Goal: Task Accomplishment & Management: Use online tool/utility

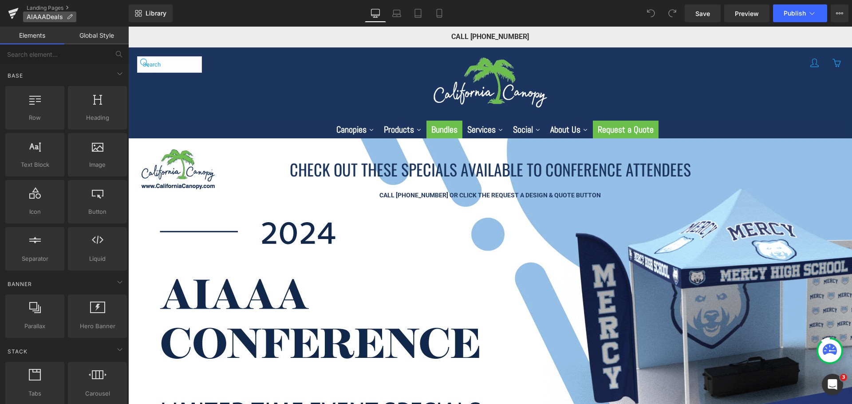
click at [70, 18] on icon at bounding box center [70, 17] width 6 height 6
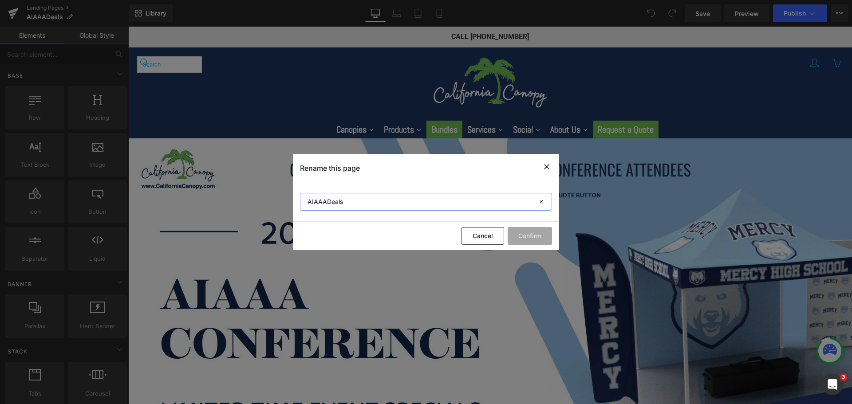
type input "AIAAADeals_OLD"
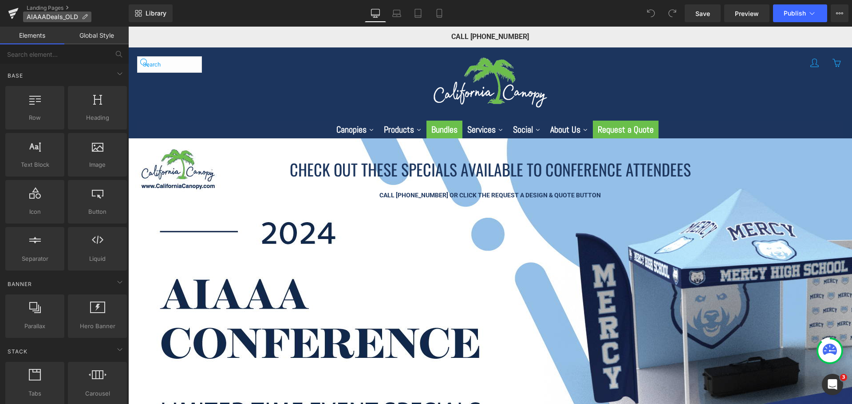
click at [85, 18] on icon at bounding box center [85, 17] width 6 height 6
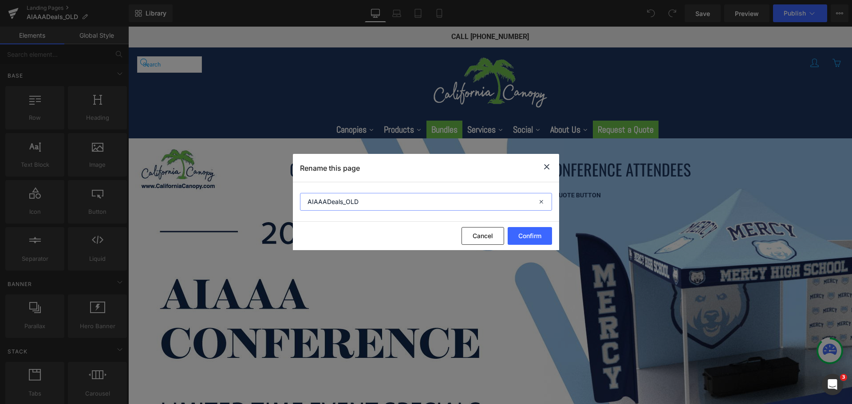
drag, startPoint x: 342, startPoint y: 199, endPoint x: 276, endPoint y: 201, distance: 66.6
drag, startPoint x: 475, startPoint y: 237, endPoint x: 538, endPoint y: 126, distance: 126.8
click at [0, 0] on button "Cancel" at bounding box center [0, 0] width 0 height 0
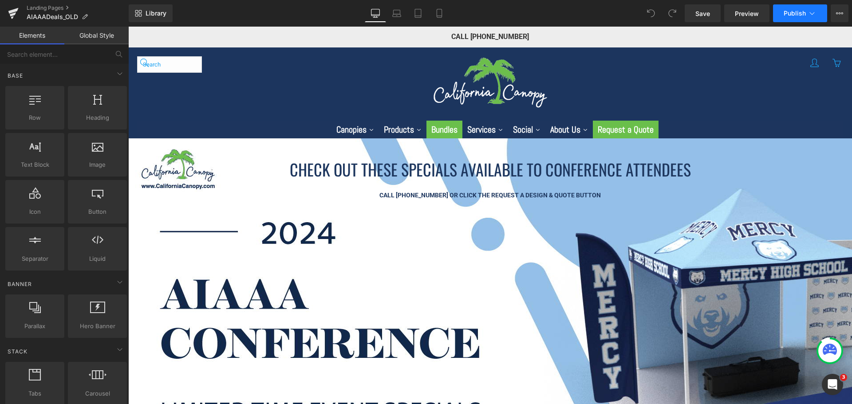
click at [815, 12] on icon at bounding box center [812, 13] width 9 height 9
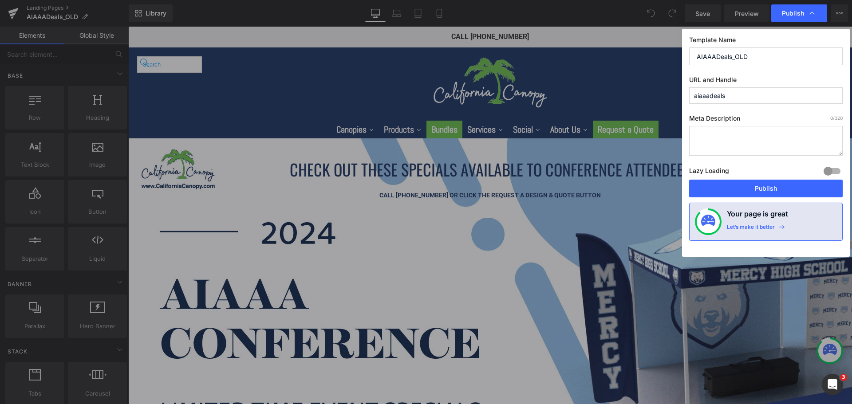
click at [0, 0] on input "aiaaadeals" at bounding box center [0, 0] width 0 height 0
type input "aiaaadeals_old"
click at [0, 0] on button "Publish" at bounding box center [0, 0] width 0 height 0
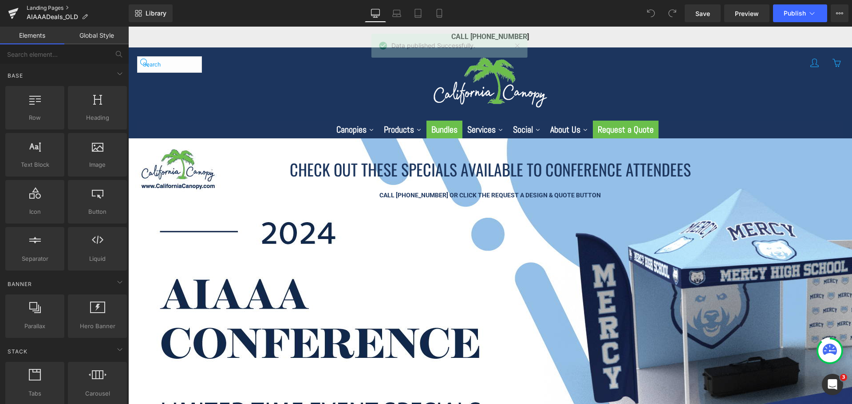
click at [43, 10] on link "Landing Pages" at bounding box center [78, 7] width 102 height 7
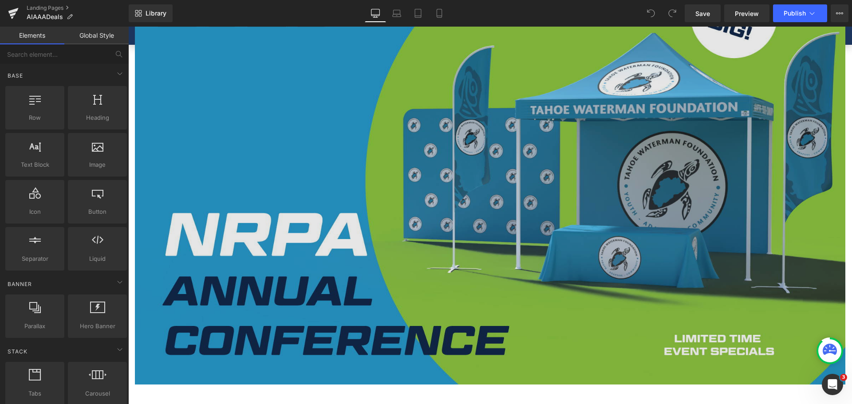
scroll to position [311, 0]
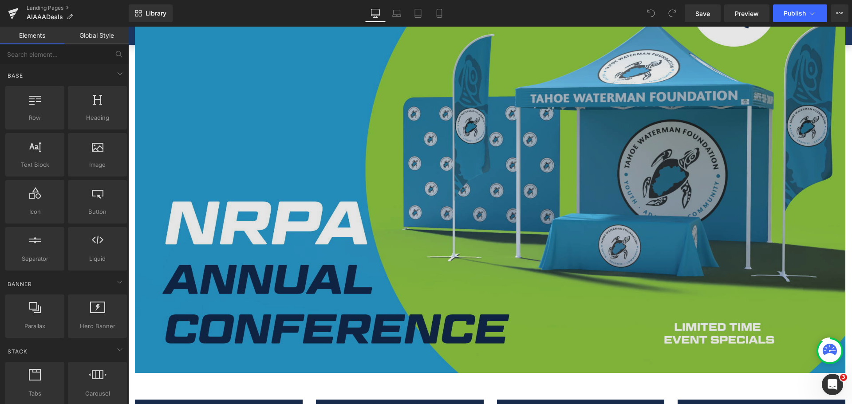
click at [451, 187] on img at bounding box center [490, 160] width 710 height 426
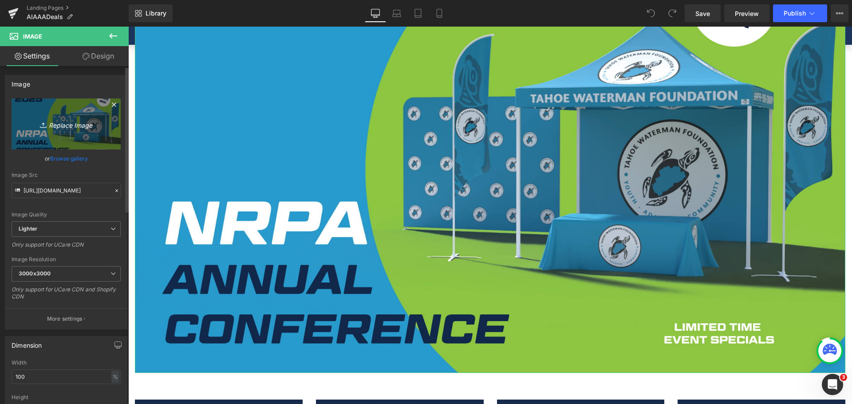
click at [82, 137] on link "Replace Image" at bounding box center [66, 124] width 109 height 51
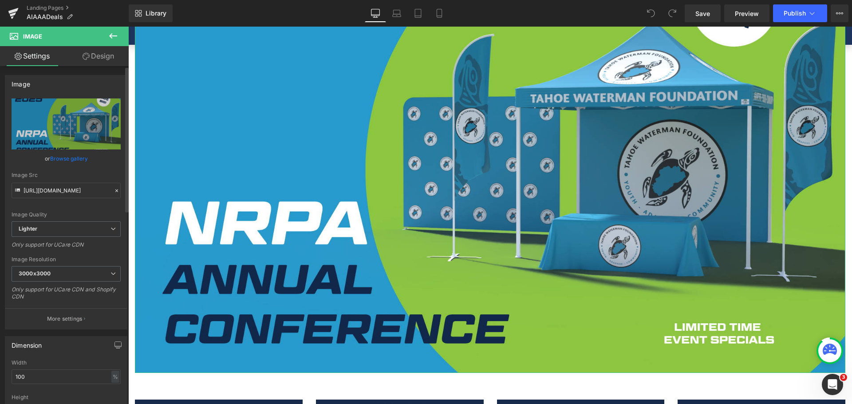
click at [73, 158] on link "Browse gallery" at bounding box center [69, 159] width 38 height 16
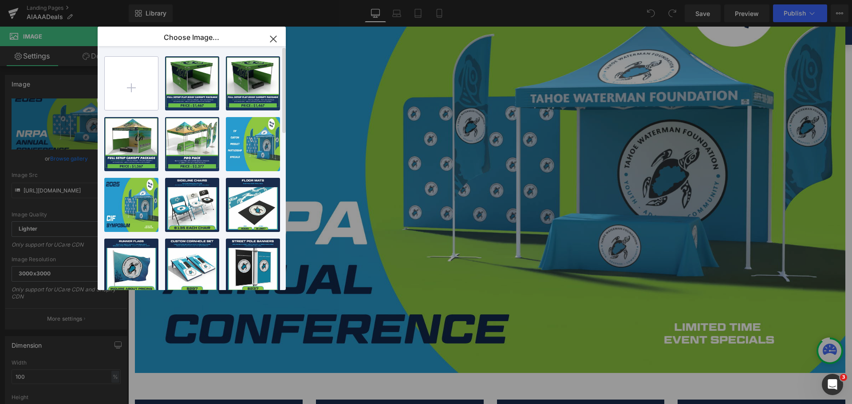
type input "C:\fakepath\Banner-Image---AIAAA-Conference-2025.jpg"
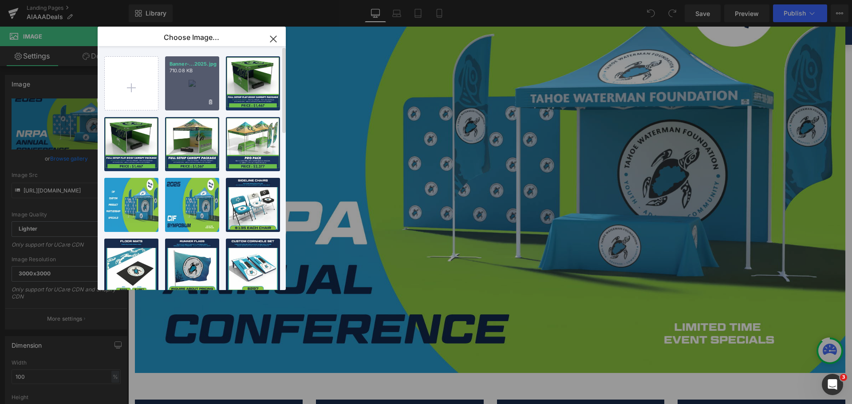
click at [0, 0] on div "Banner-...2025.jpg 710.08 KB" at bounding box center [0, 0] width 0 height 0
type input "[URL][DOMAIN_NAME]"
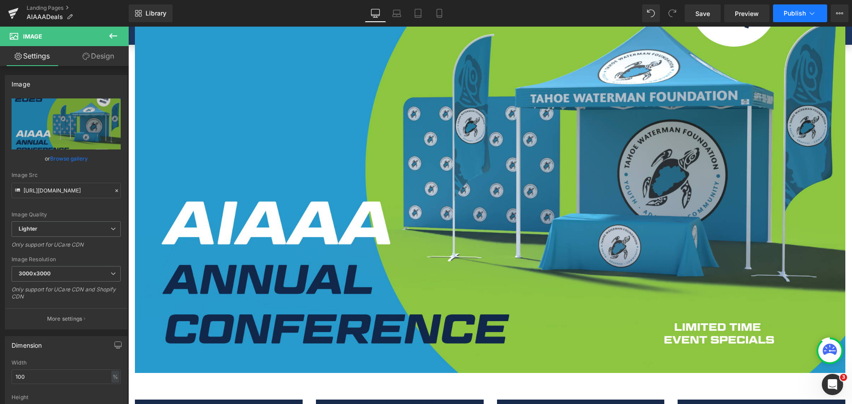
click at [788, 16] on span "Publish" at bounding box center [795, 13] width 22 height 7
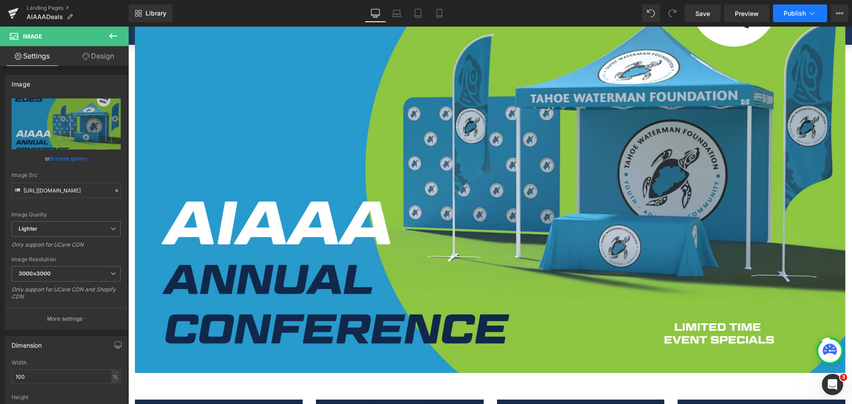
click at [788, 16] on span "Publish" at bounding box center [795, 13] width 22 height 7
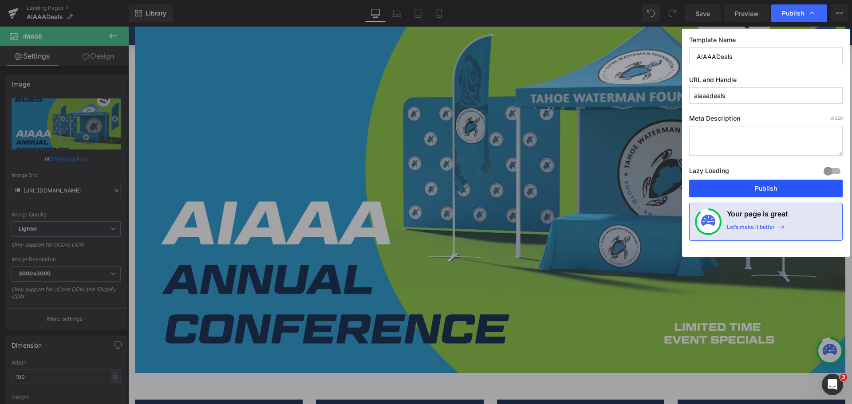
click at [0, 0] on button "Publish" at bounding box center [0, 0] width 0 height 0
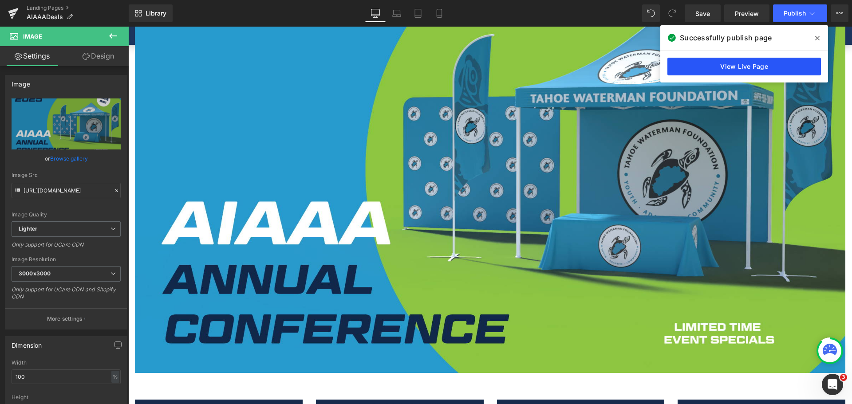
click at [0, 0] on link "View Live Page" at bounding box center [0, 0] width 0 height 0
